Goal: Task Accomplishment & Management: Complete application form

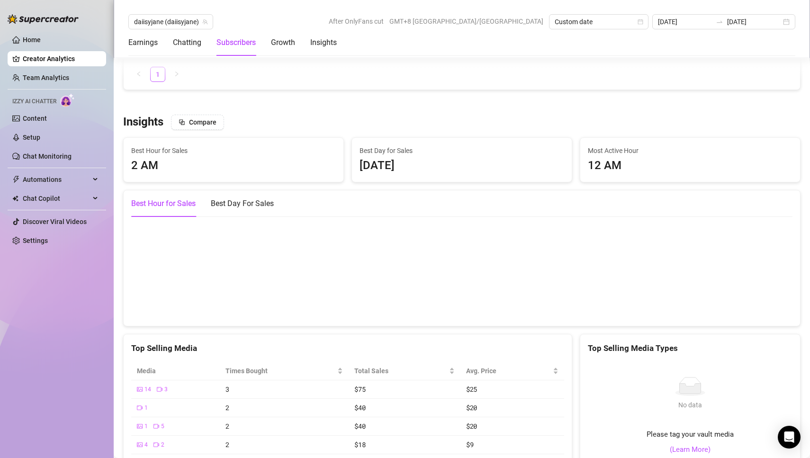
scroll to position [1308, 0]
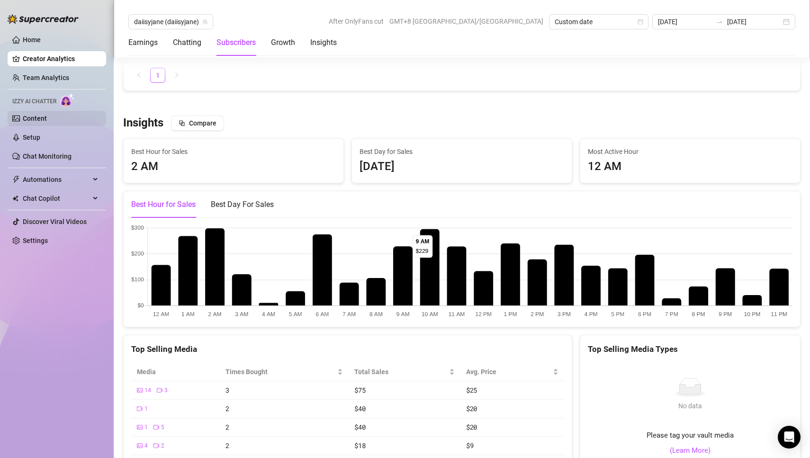
click at [28, 115] on link "Content" at bounding box center [35, 119] width 24 height 8
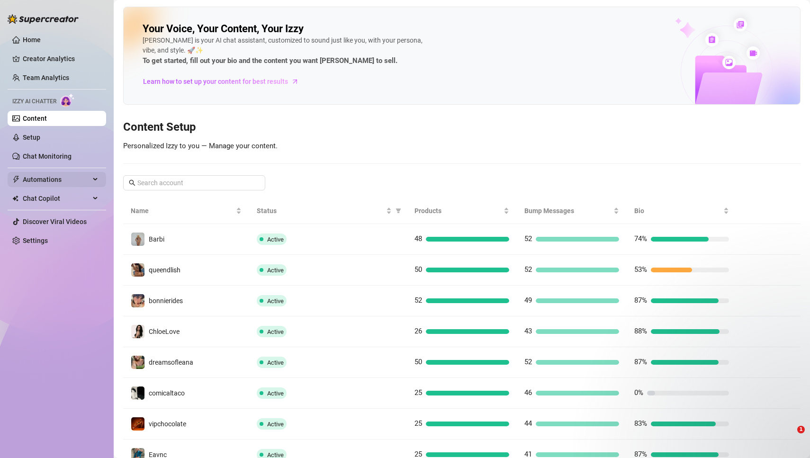
click at [40, 135] on link "Setup" at bounding box center [32, 138] width 18 height 8
click at [34, 136] on link "Setup" at bounding box center [32, 138] width 18 height 8
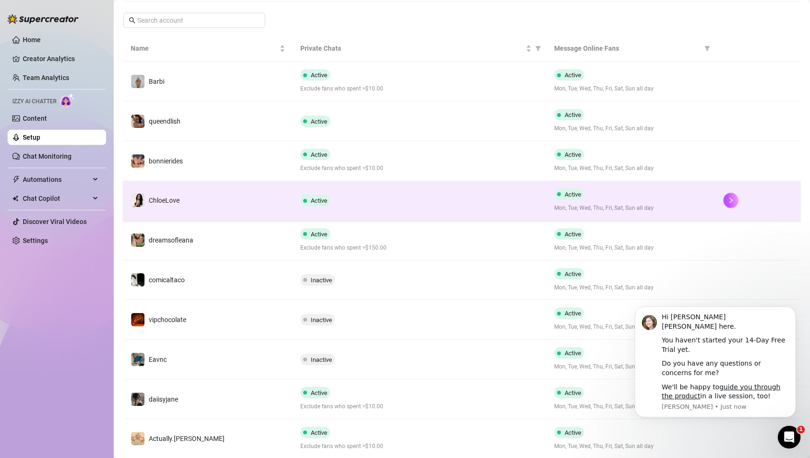
scroll to position [198, 0]
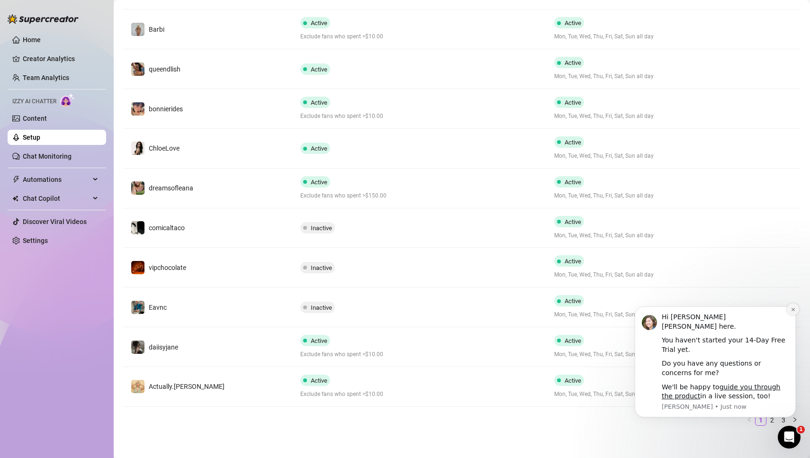
click at [795, 309] on icon "Dismiss notification" at bounding box center [793, 309] width 5 height 5
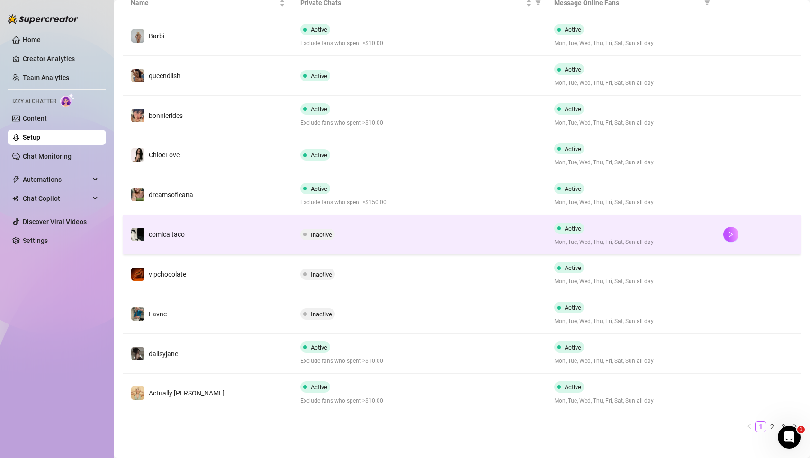
scroll to position [196, 0]
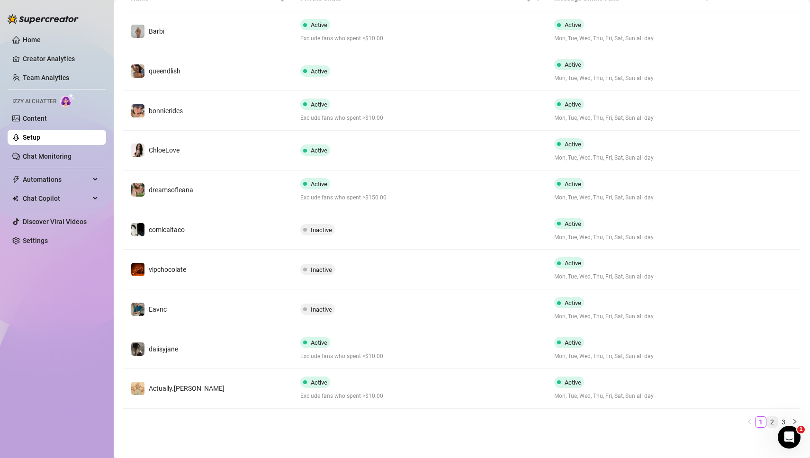
click at [775, 419] on link "2" at bounding box center [772, 422] width 10 height 10
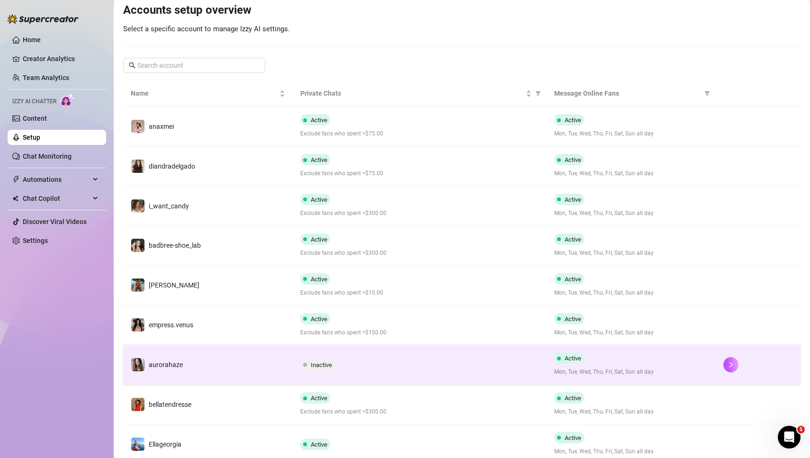
scroll to position [107, 0]
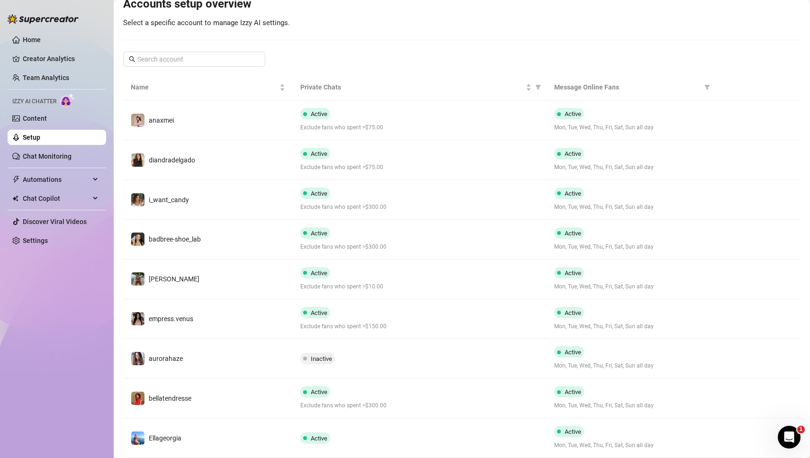
click at [36, 137] on link "Setup" at bounding box center [32, 138] width 18 height 8
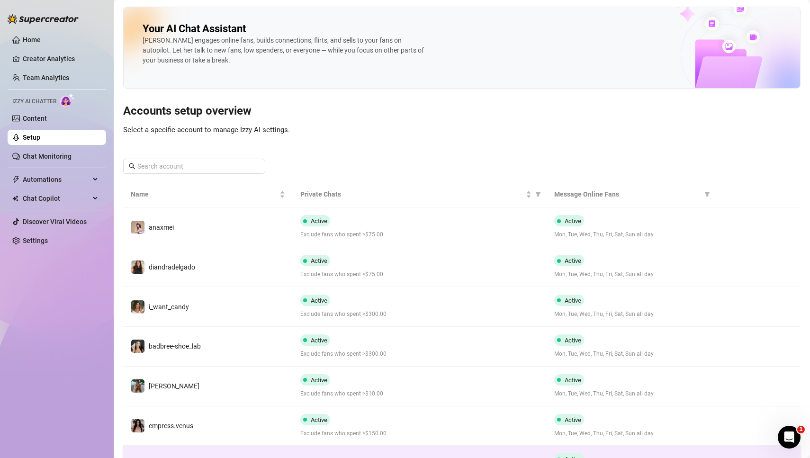
scroll to position [198, 0]
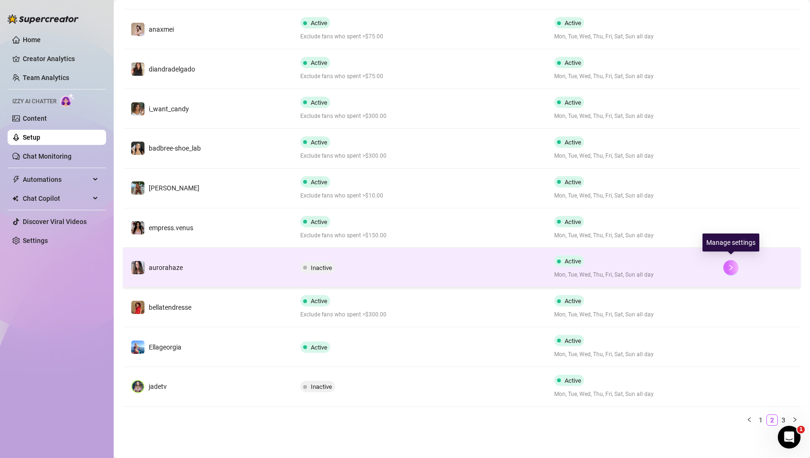
click at [737, 268] on button "button" at bounding box center [730, 267] width 15 height 15
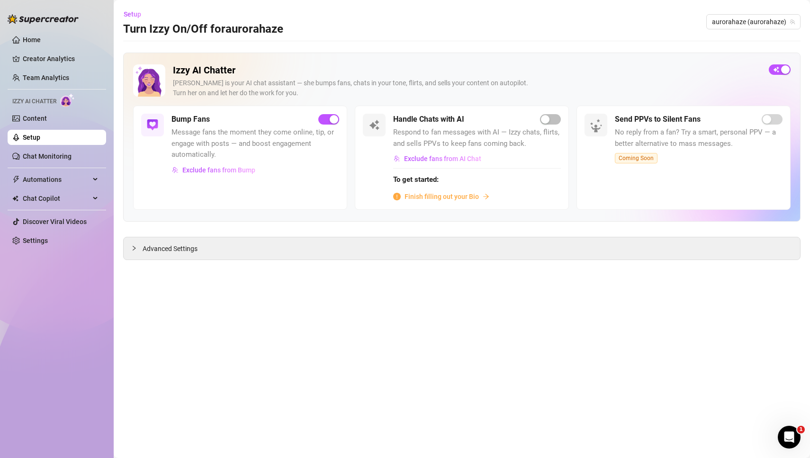
click at [458, 197] on span "Finish filling out your Bio" at bounding box center [442, 196] width 74 height 10
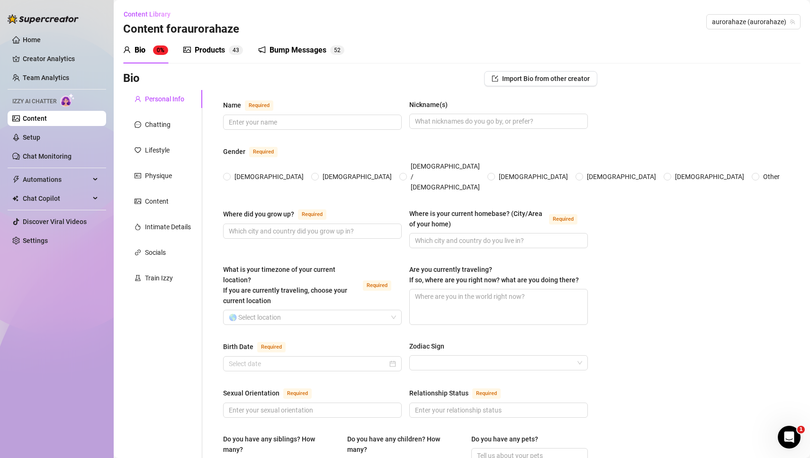
click at [159, 125] on div "Chatting" at bounding box center [158, 124] width 26 height 10
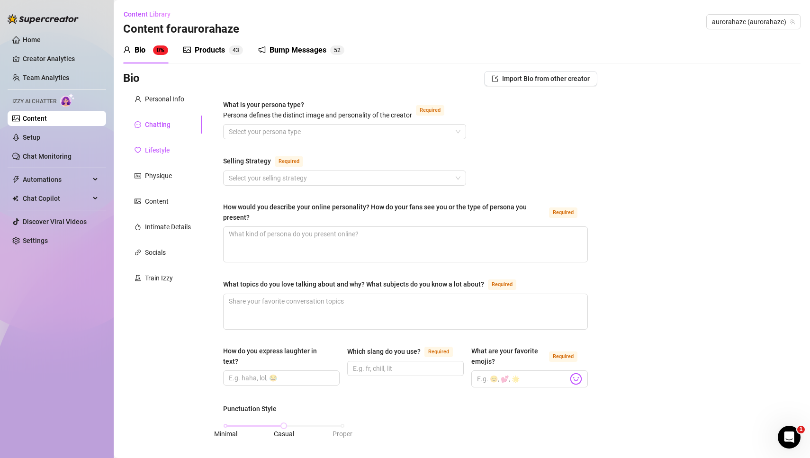
click at [149, 148] on div "Lifestyle" at bounding box center [157, 150] width 25 height 10
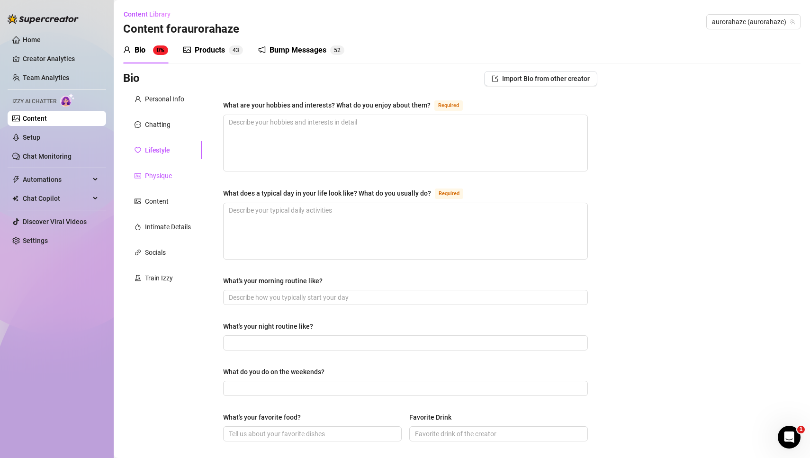
click at [155, 177] on div "Physique" at bounding box center [158, 176] width 27 height 10
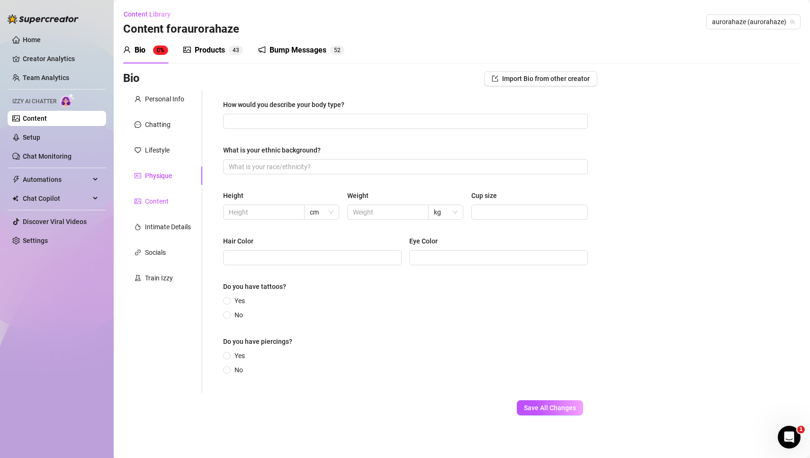
click at [162, 197] on div "Content" at bounding box center [157, 201] width 24 height 10
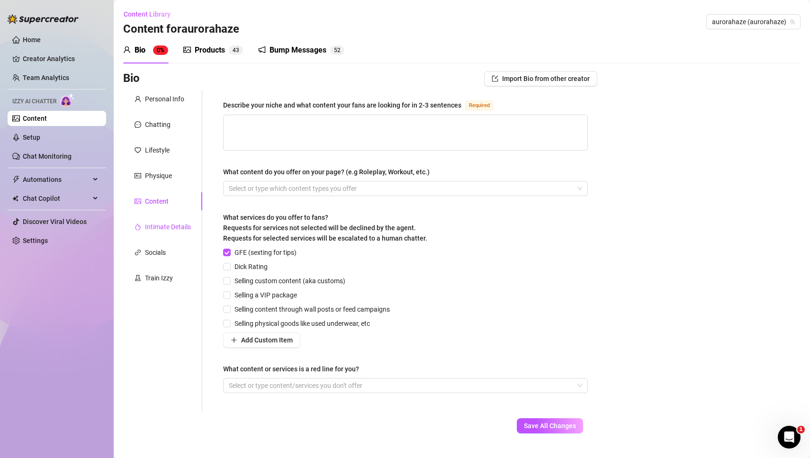
click at [167, 226] on div "Intimate Details" at bounding box center [168, 227] width 46 height 10
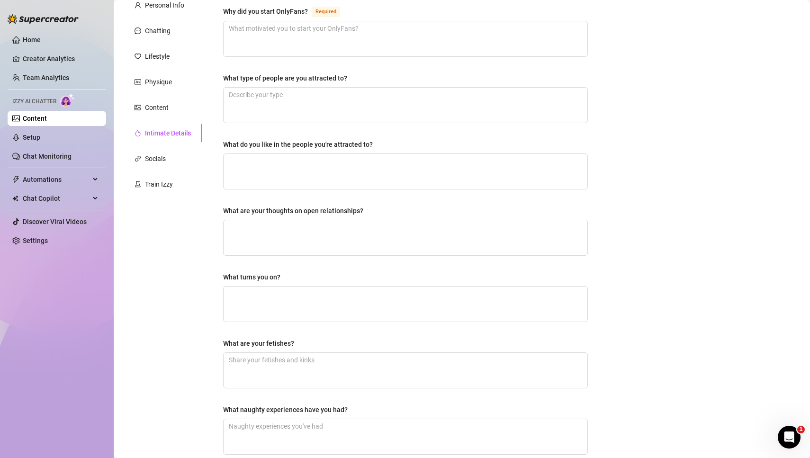
scroll to position [97, 0]
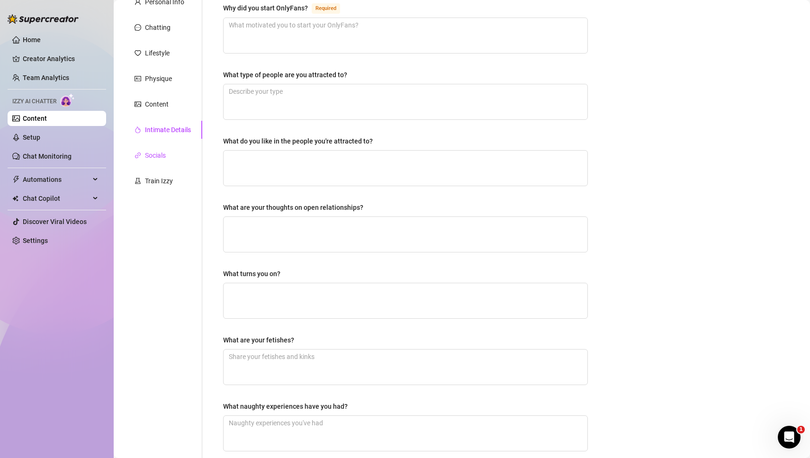
click at [158, 155] on div "Socials" at bounding box center [155, 155] width 21 height 10
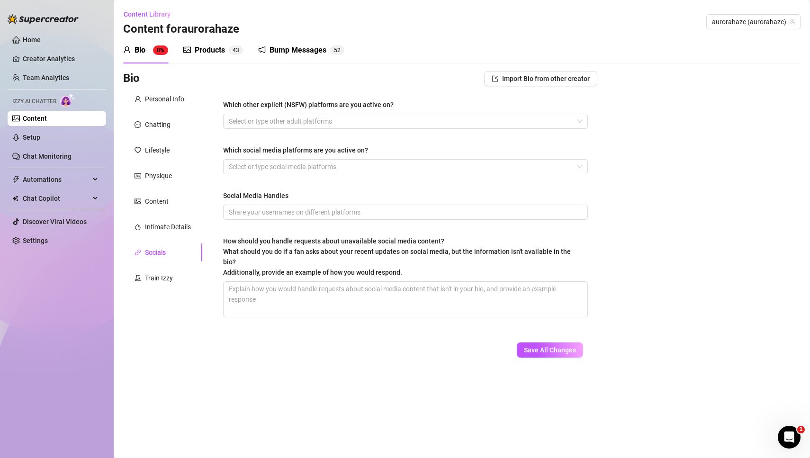
click at [211, 43] on div "Products 4 3" at bounding box center [213, 50] width 60 height 27
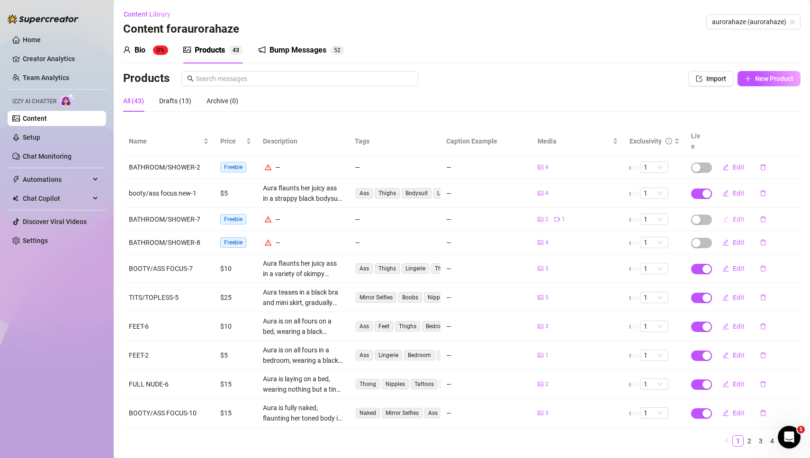
click at [740, 216] on span "Edit" at bounding box center [739, 220] width 12 height 8
type textarea "Type your message here..."
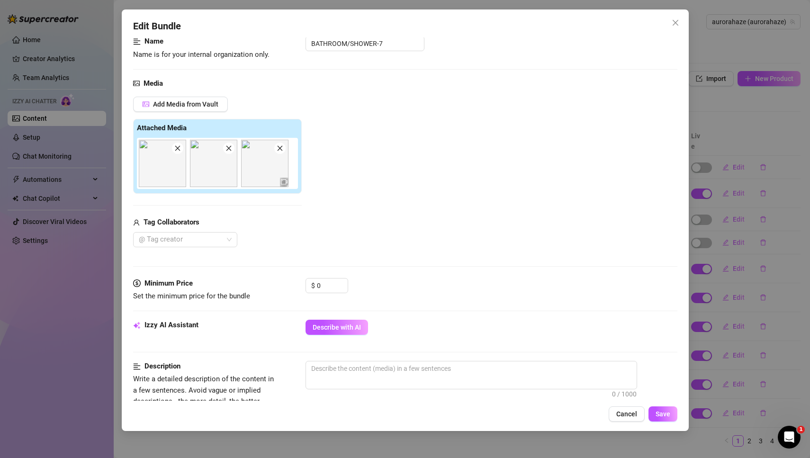
scroll to position [68, 0]
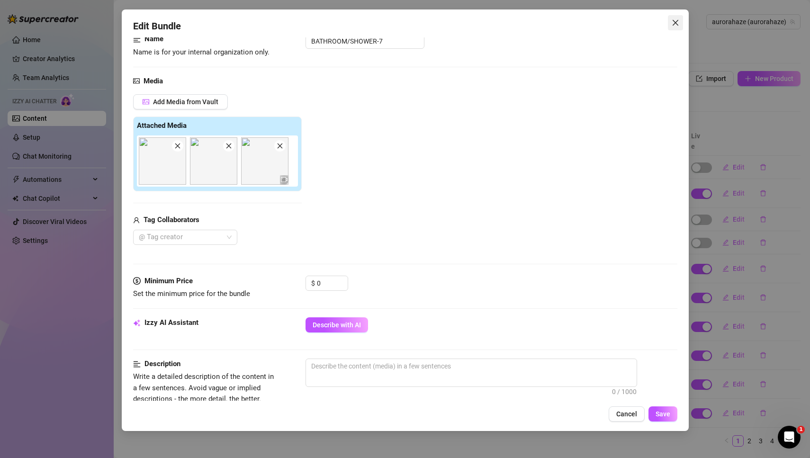
click at [677, 23] on icon "close" at bounding box center [676, 23] width 8 height 8
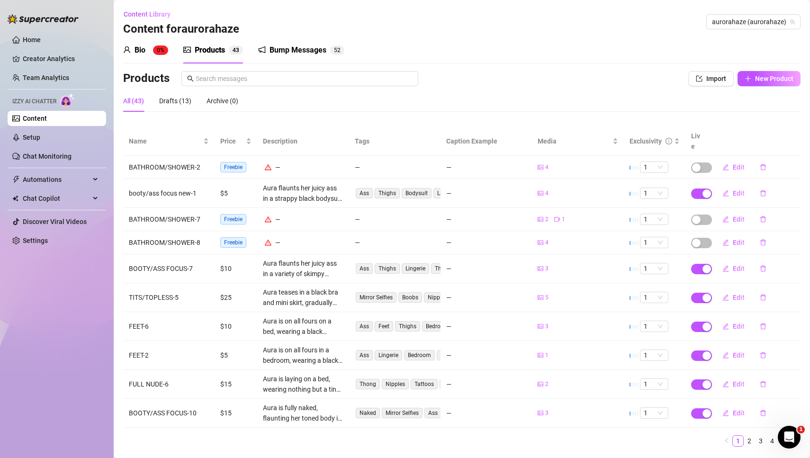
scroll to position [12, 0]
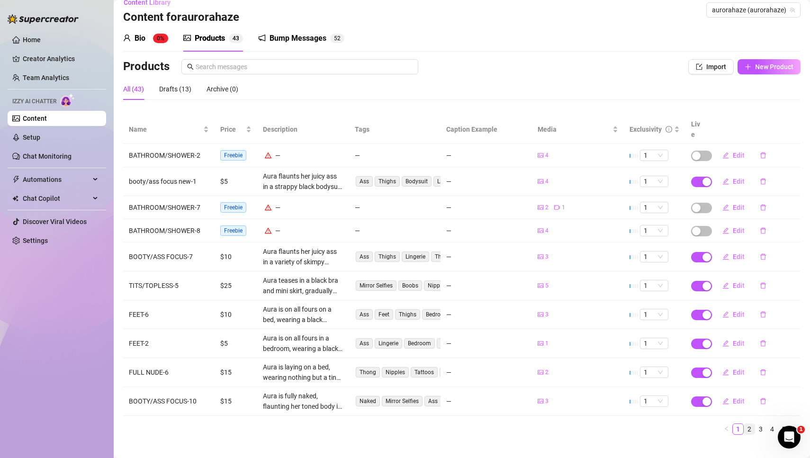
click at [750, 424] on link "2" at bounding box center [749, 429] width 10 height 10
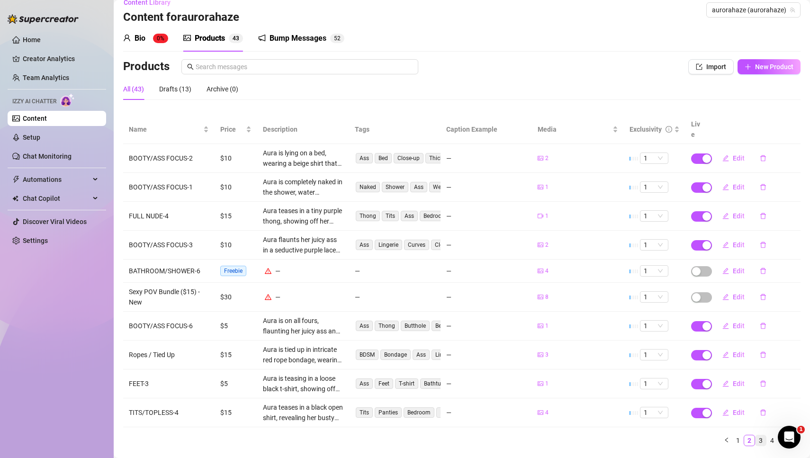
click at [763, 435] on link "3" at bounding box center [761, 440] width 10 height 10
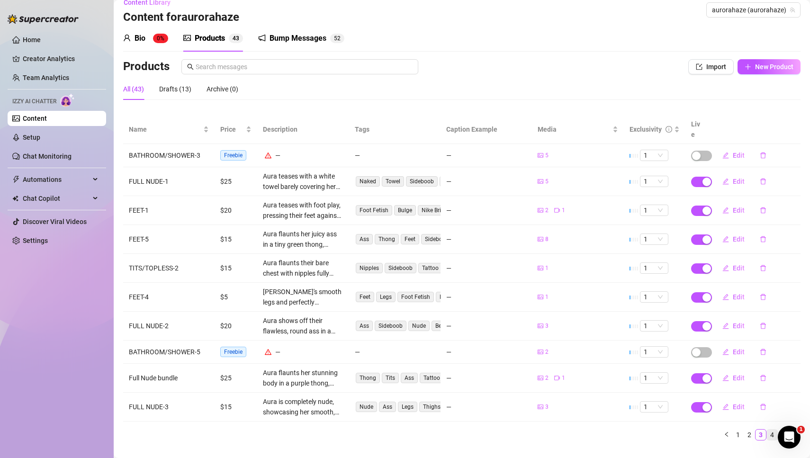
click at [773, 430] on link "4" at bounding box center [772, 435] width 10 height 10
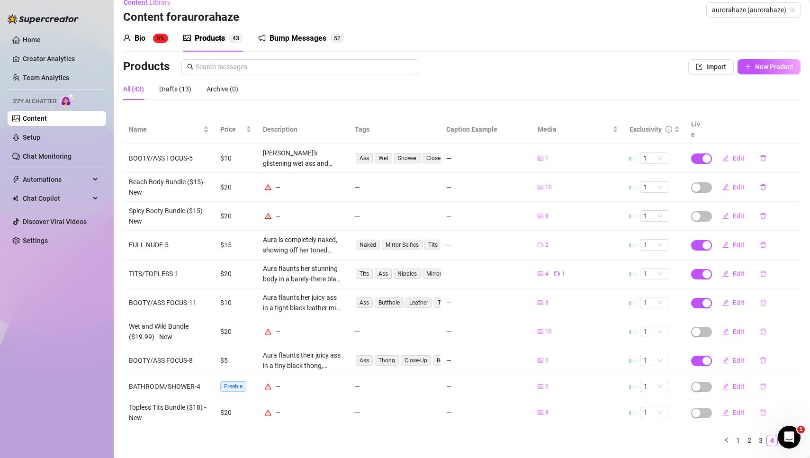
click at [577, 435] on ul "1 2 3 4 5" at bounding box center [461, 440] width 677 height 11
click at [483, 439] on div "Name Price Description Tags Caption Example Media Exclusivity Live BOOTY/ASS FO…" at bounding box center [461, 284] width 677 height 339
click at [433, 450] on main "Content Library Content for aurorahaze aurorahaze (aurorahaze) Bio 0% Products …" at bounding box center [462, 236] width 696 height 494
click at [326, 435] on ul "1 2 3 4 5" at bounding box center [461, 440] width 677 height 11
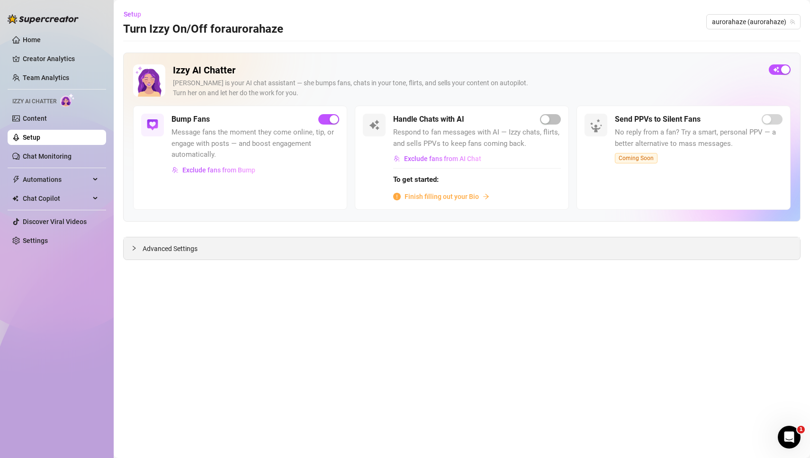
click at [133, 247] on icon "collapsed" at bounding box center [134, 248] width 6 height 6
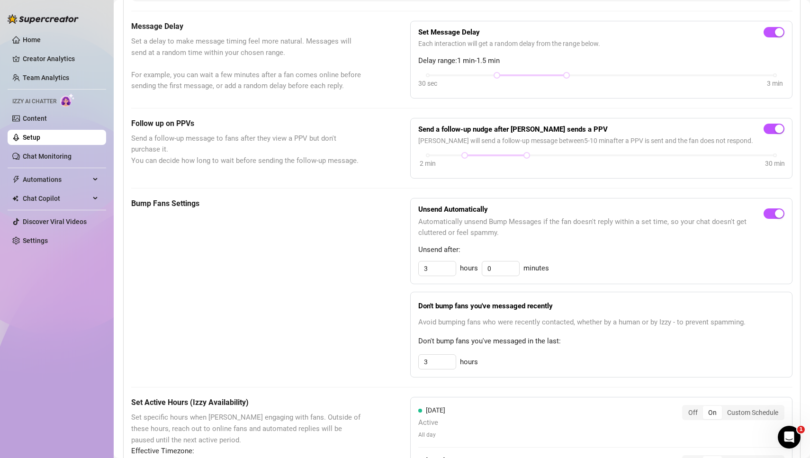
scroll to position [295, 0]
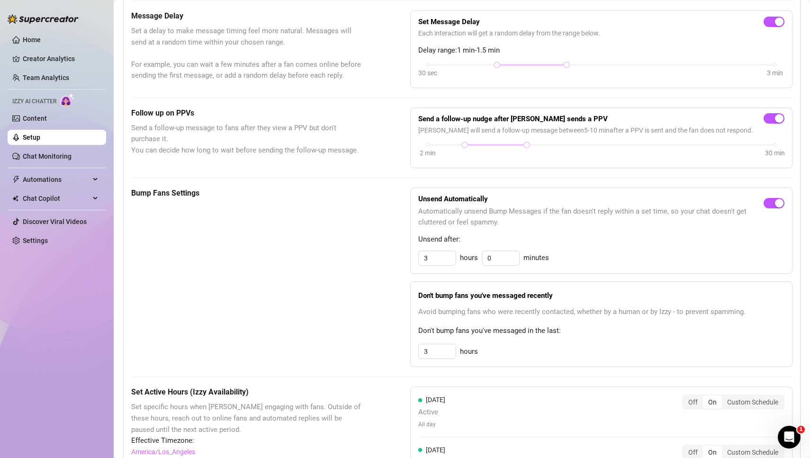
click at [312, 296] on div "Bump Fans Settings" at bounding box center [247, 278] width 232 height 180
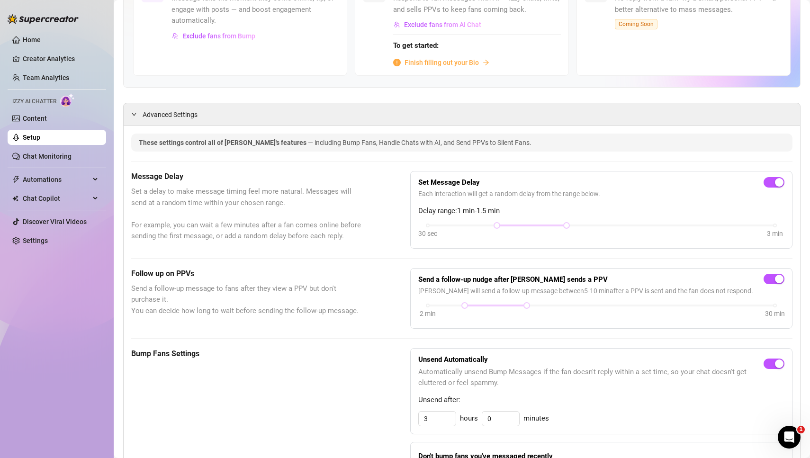
scroll to position [0, 0]
